Goal: Task Accomplishment & Management: Manage account settings

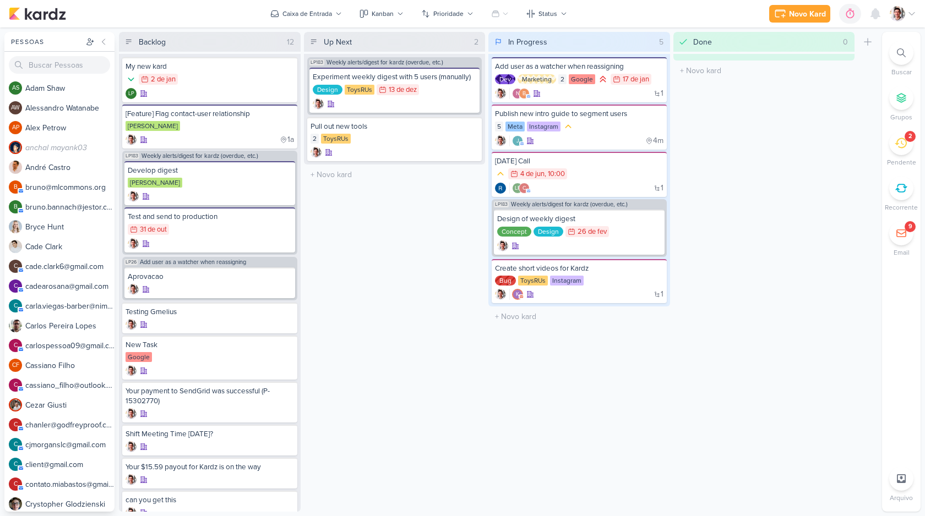
click at [908, 135] on div "2" at bounding box center [909, 136] width 3 height 9
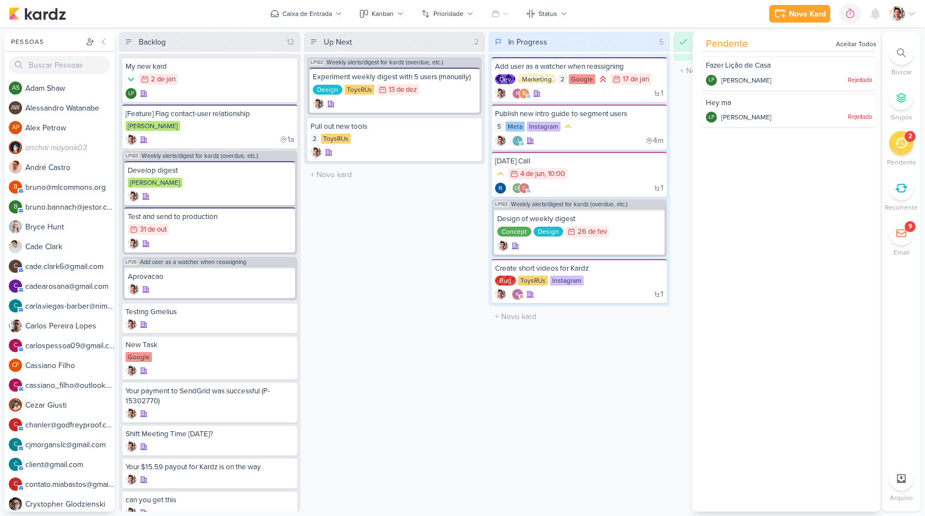
click at [898, 141] on icon at bounding box center [900, 143] width 12 height 12
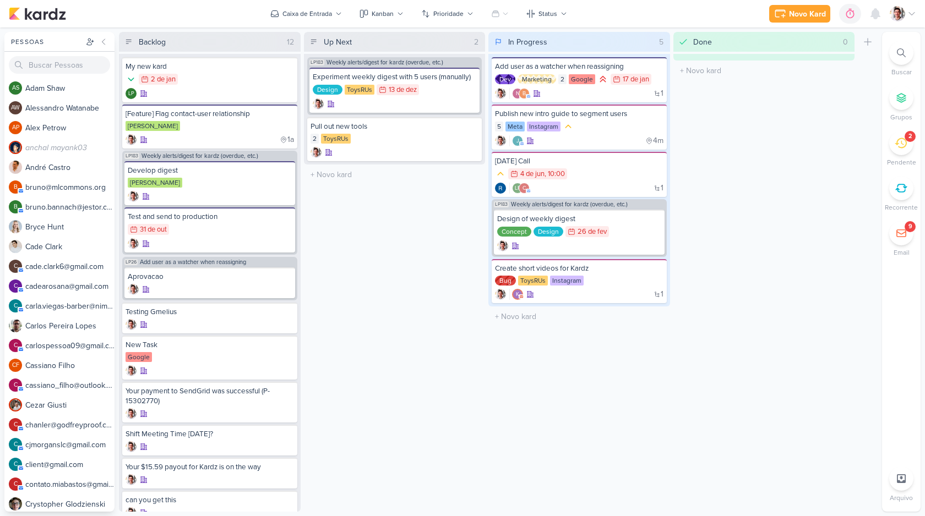
click at [904, 233] on icon at bounding box center [900, 233] width 9 height 7
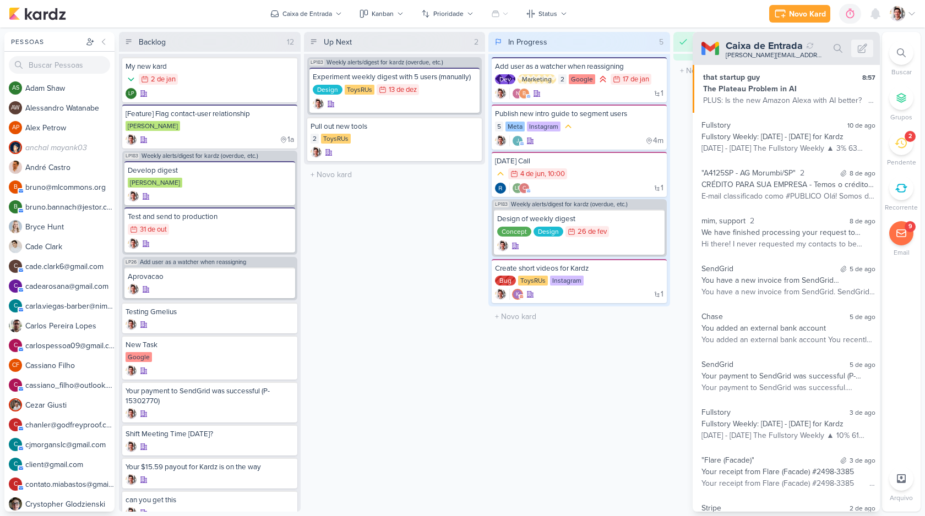
click at [904, 233] on icon at bounding box center [900, 233] width 9 height 7
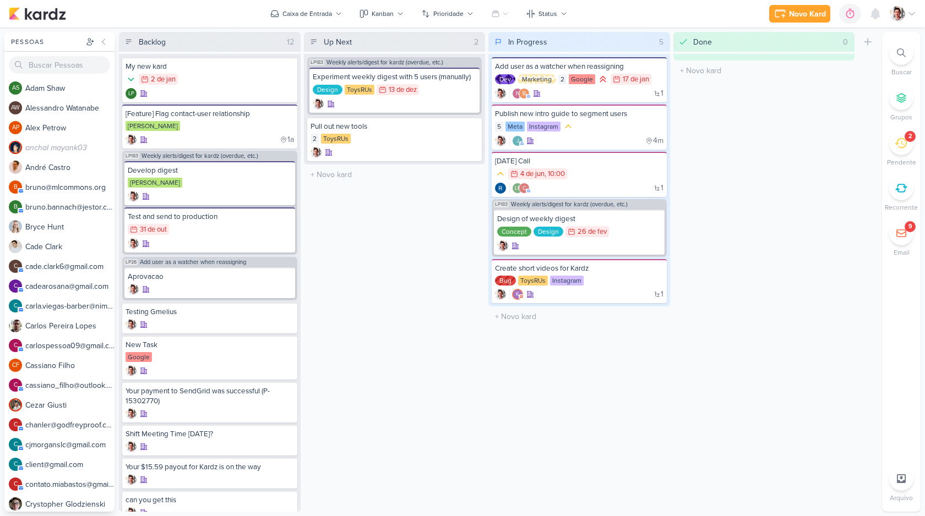
click at [898, 14] on img at bounding box center [896, 13] width 15 height 15
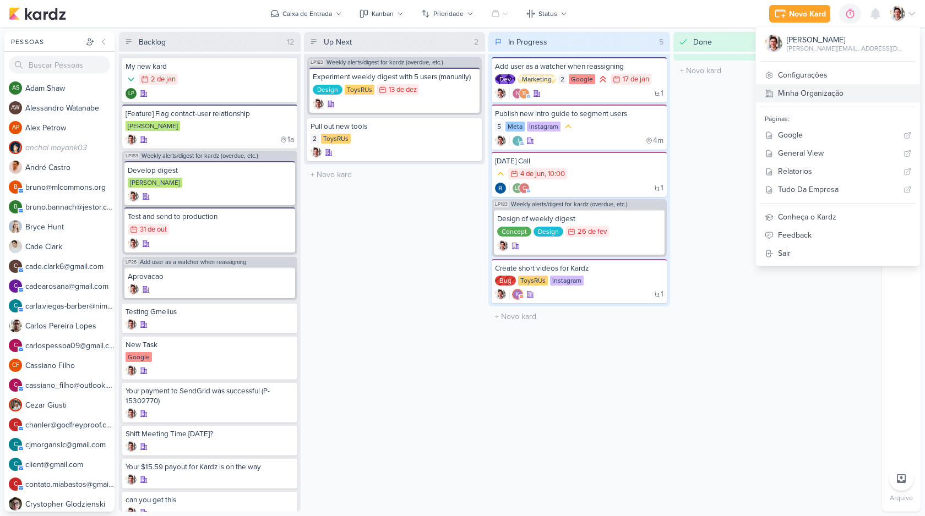
click at [860, 95] on link "Minha Organização" at bounding box center [838, 93] width 164 height 18
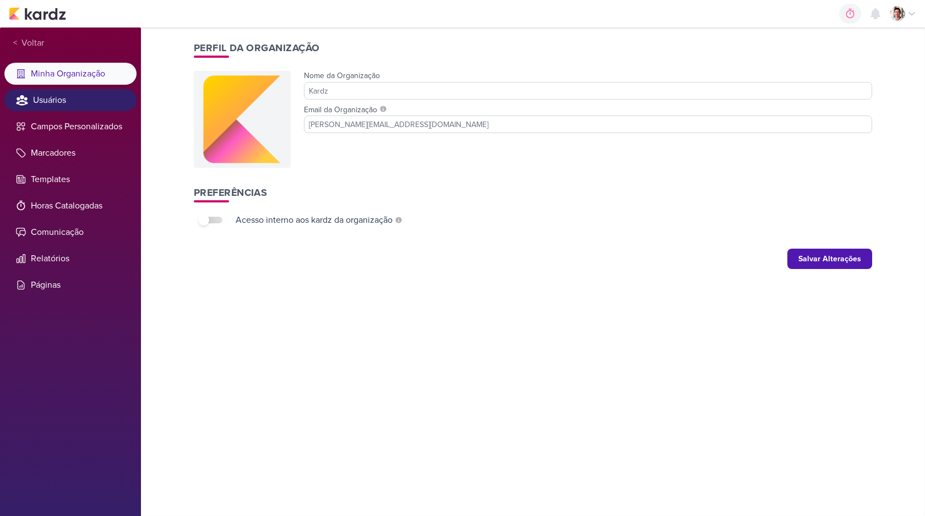
click at [70, 101] on li "Usuários" at bounding box center [70, 100] width 132 height 22
